Goal: Book appointment/travel/reservation

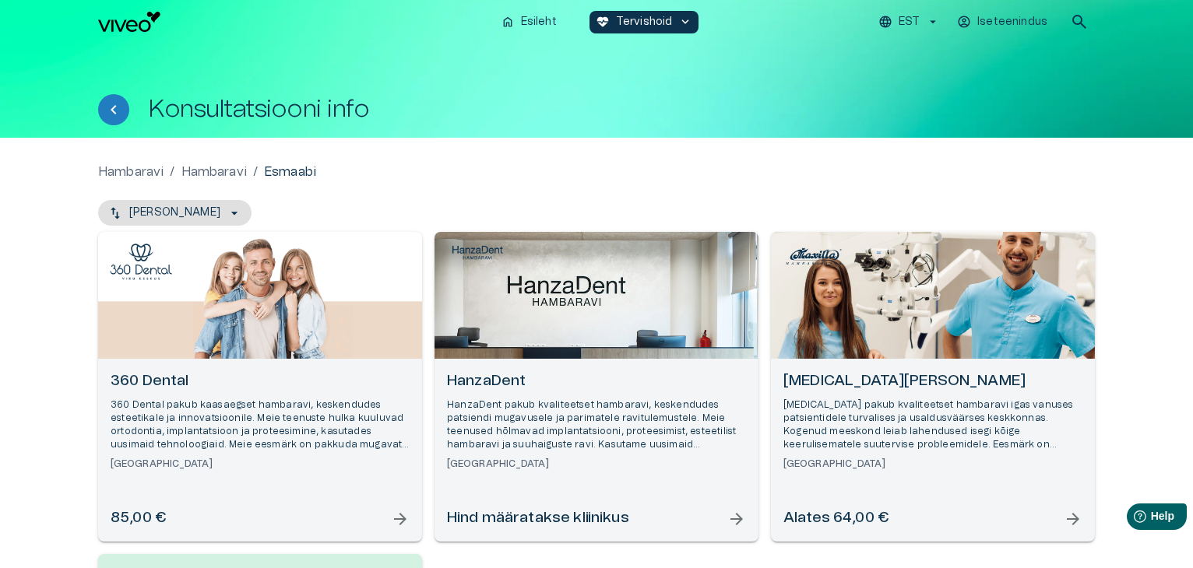
click at [892, 378] on h6 "[MEDICAL_DATA][PERSON_NAME]" at bounding box center [932, 381] width 299 height 21
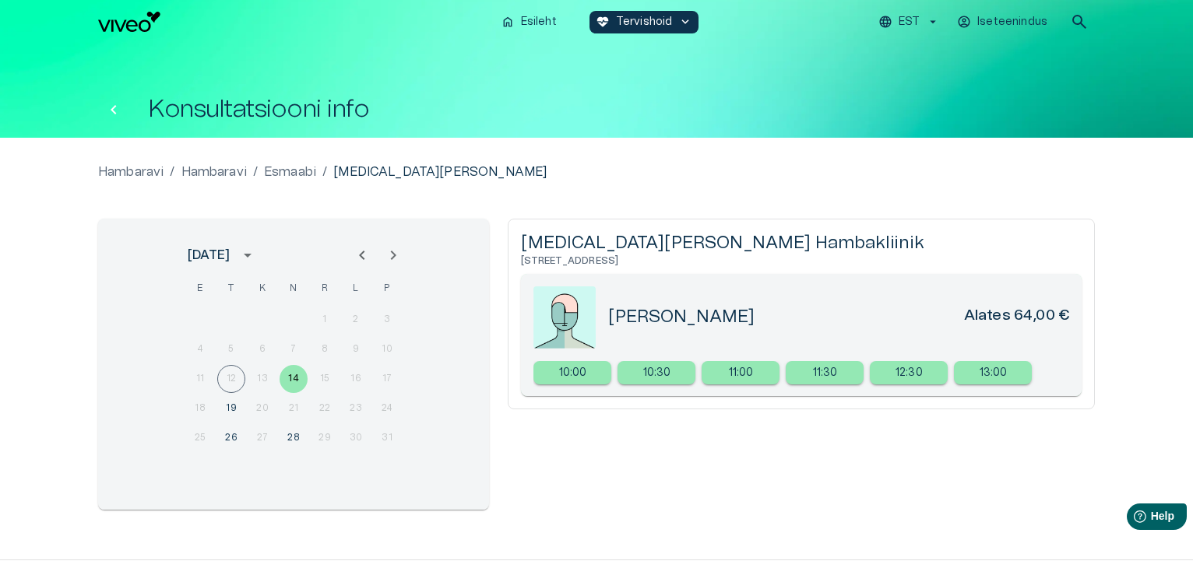
click at [106, 110] on icon "Tagasi" at bounding box center [113, 109] width 19 height 19
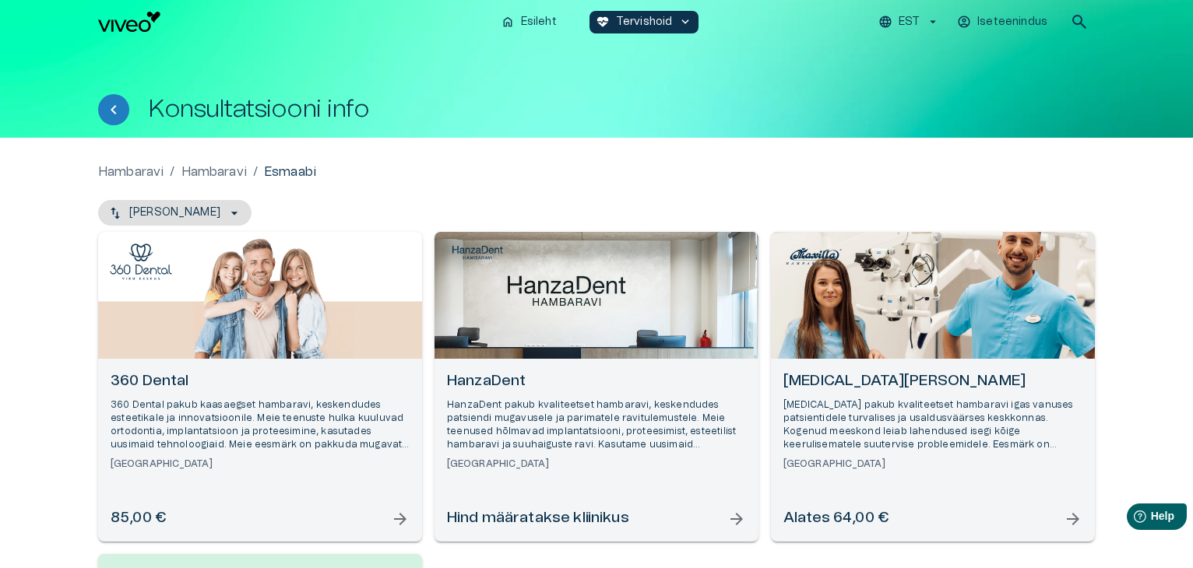
click at [576, 390] on h6 "HanzaDent" at bounding box center [596, 381] width 299 height 21
click at [275, 375] on h6 "360 Dental" at bounding box center [260, 381] width 299 height 21
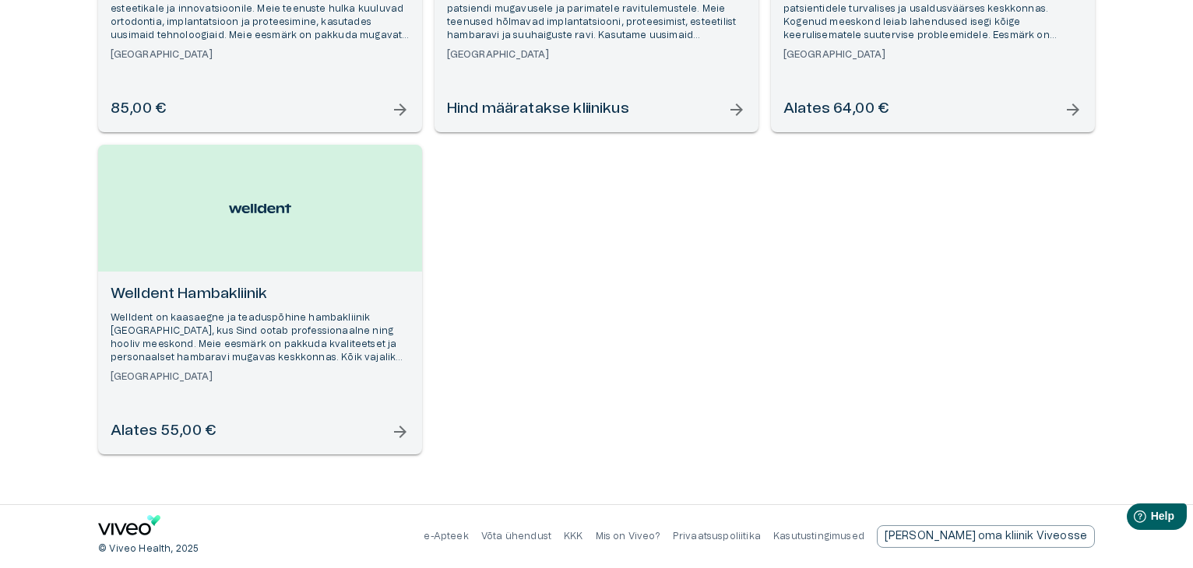
click at [308, 210] on div "Open selected supplier available booking dates" at bounding box center [260, 208] width 324 height 127
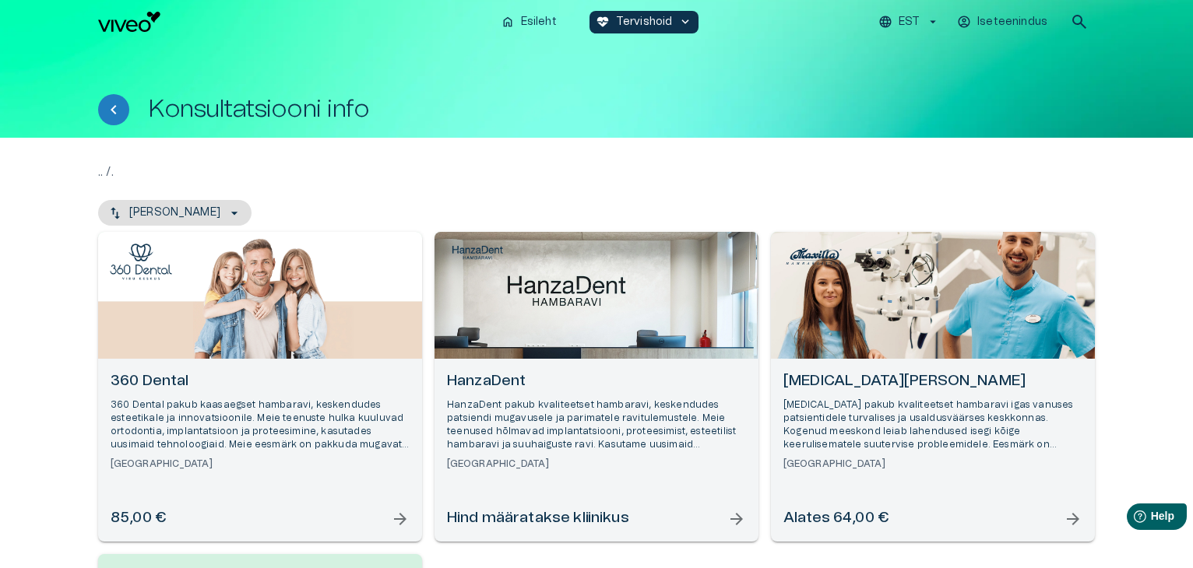
scroll to position [410, 0]
